Goal: Task Accomplishment & Management: Manage account settings

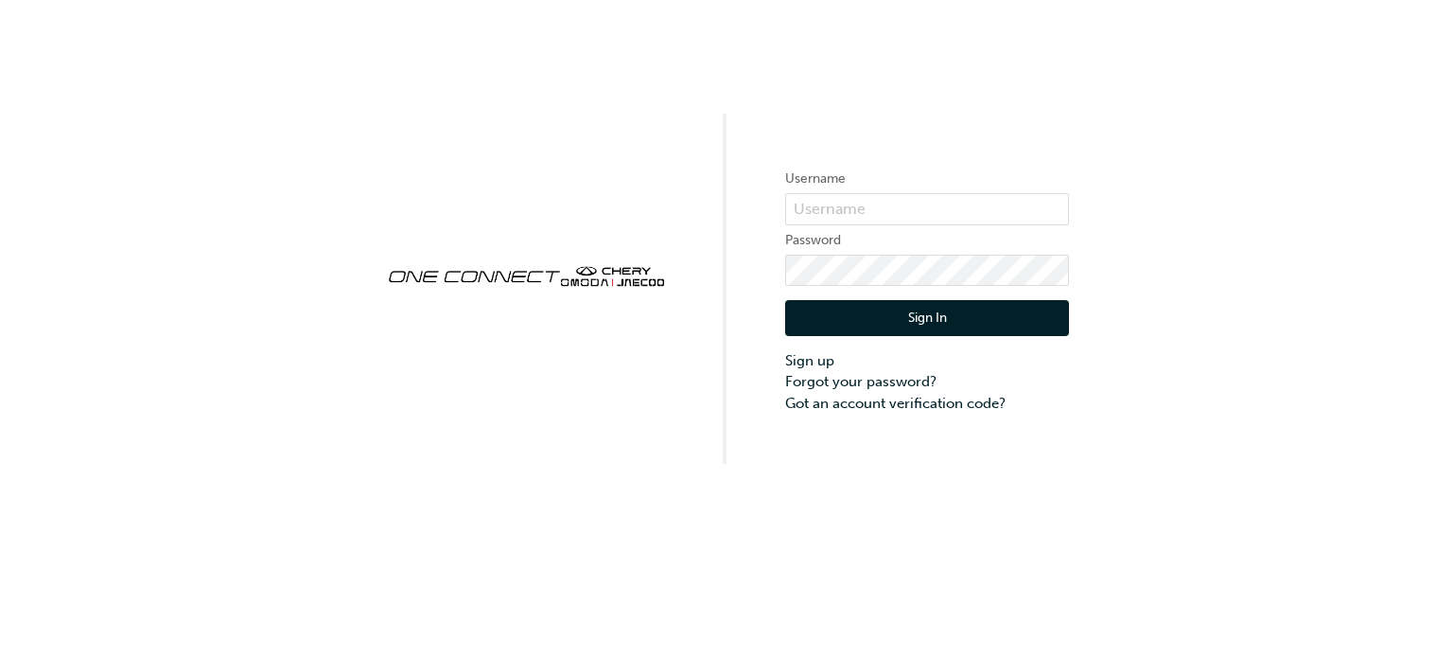
click at [836, 215] on input "text" at bounding box center [927, 209] width 284 height 32
type input "[EMAIL_ADDRESS][DOMAIN_NAME]"
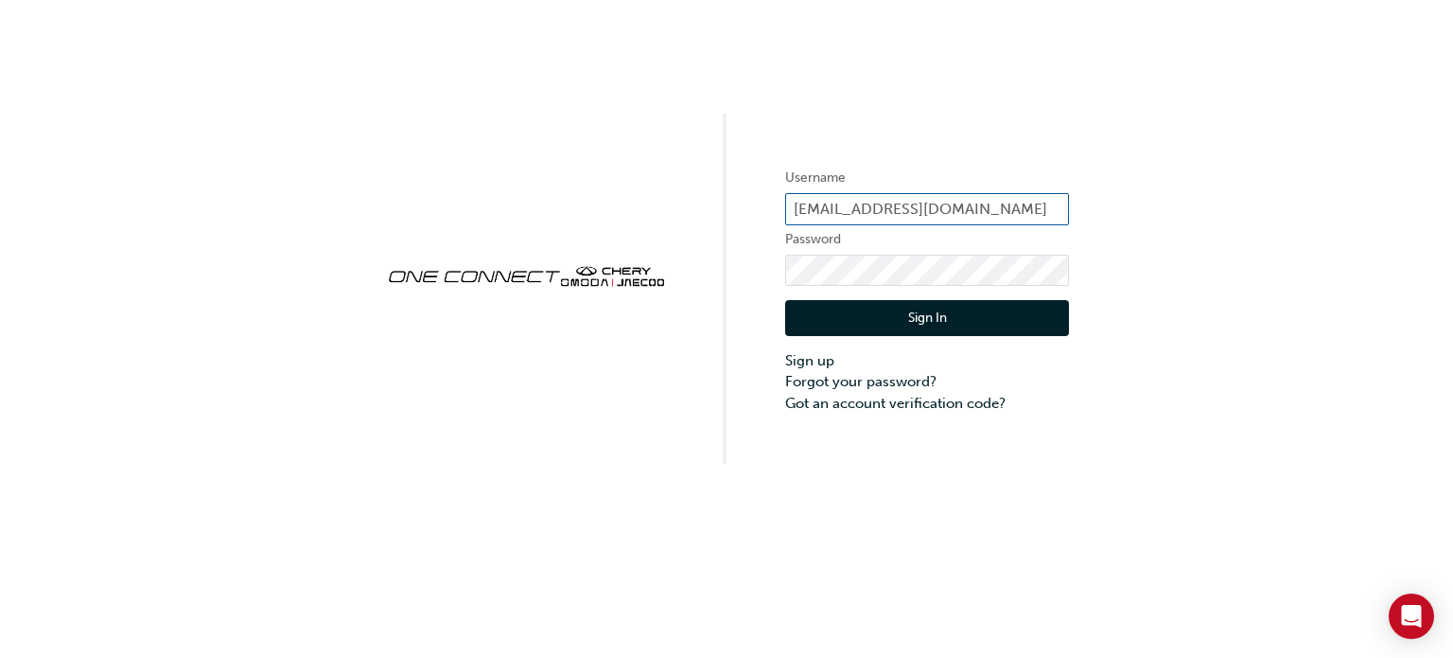
click at [921, 219] on input "[EMAIL_ADDRESS][DOMAIN_NAME]" at bounding box center [927, 209] width 284 height 32
click at [959, 204] on input "[EMAIL_ADDRESS][DOMAIN_NAME]" at bounding box center [927, 209] width 284 height 32
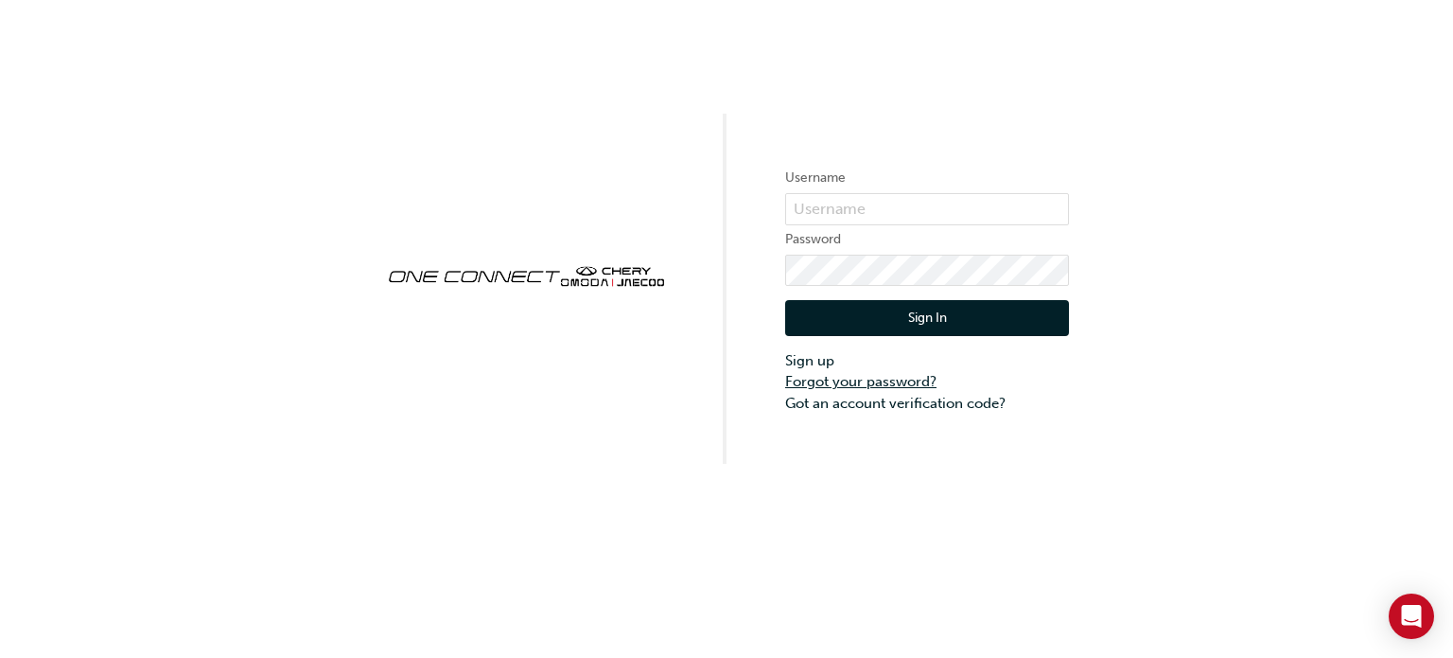
click at [875, 384] on link "Forgot your password?" at bounding box center [927, 382] width 284 height 22
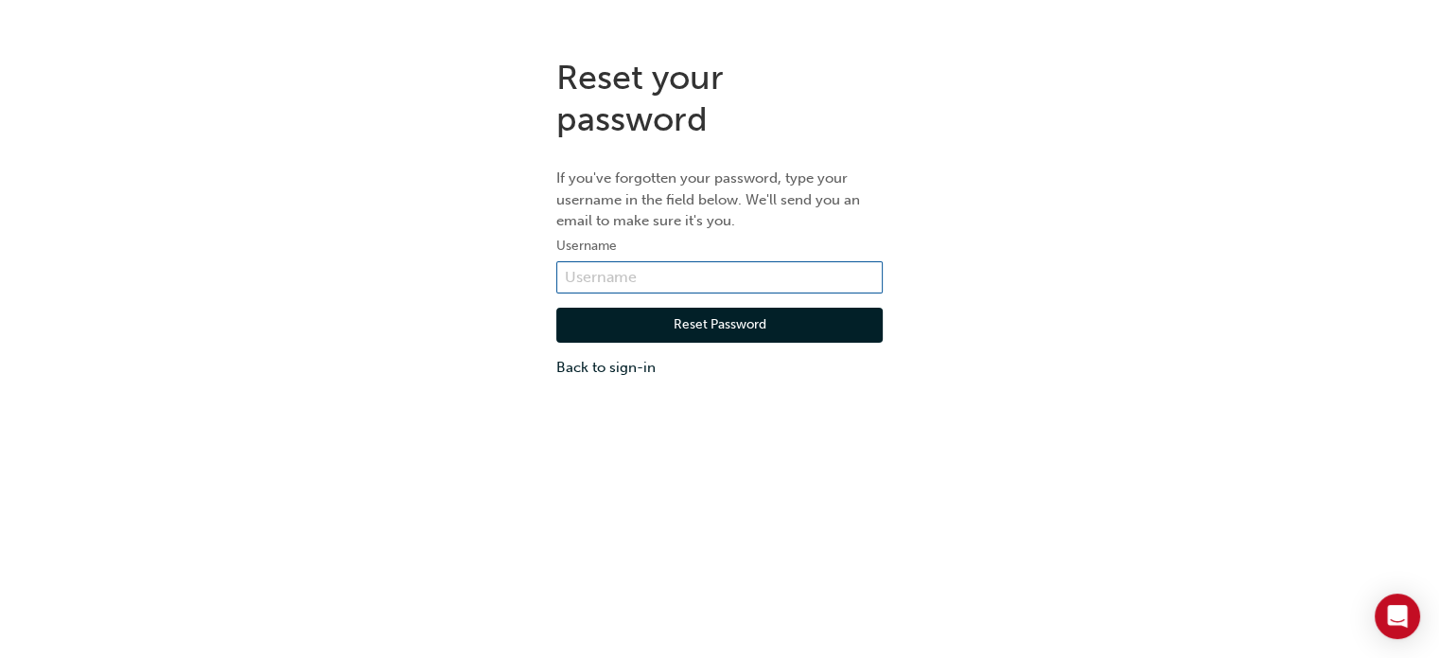
click at [615, 273] on input "text" at bounding box center [719, 277] width 326 height 32
